Goal: Task Accomplishment & Management: Use online tool/utility

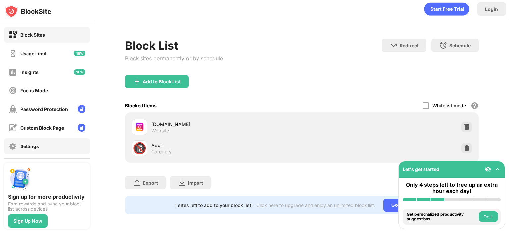
scroll to position [58, 0]
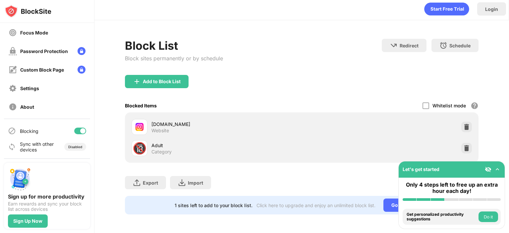
click at [74, 131] on div at bounding box center [80, 131] width 12 height 7
click at [78, 132] on div at bounding box center [80, 131] width 12 height 7
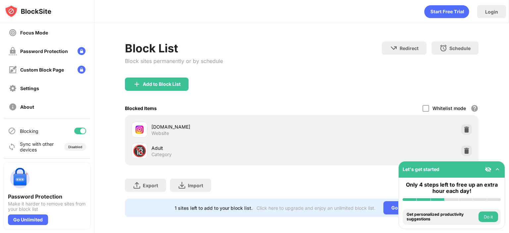
click at [76, 128] on div at bounding box center [80, 131] width 12 height 7
